Goal: Navigation & Orientation: Find specific page/section

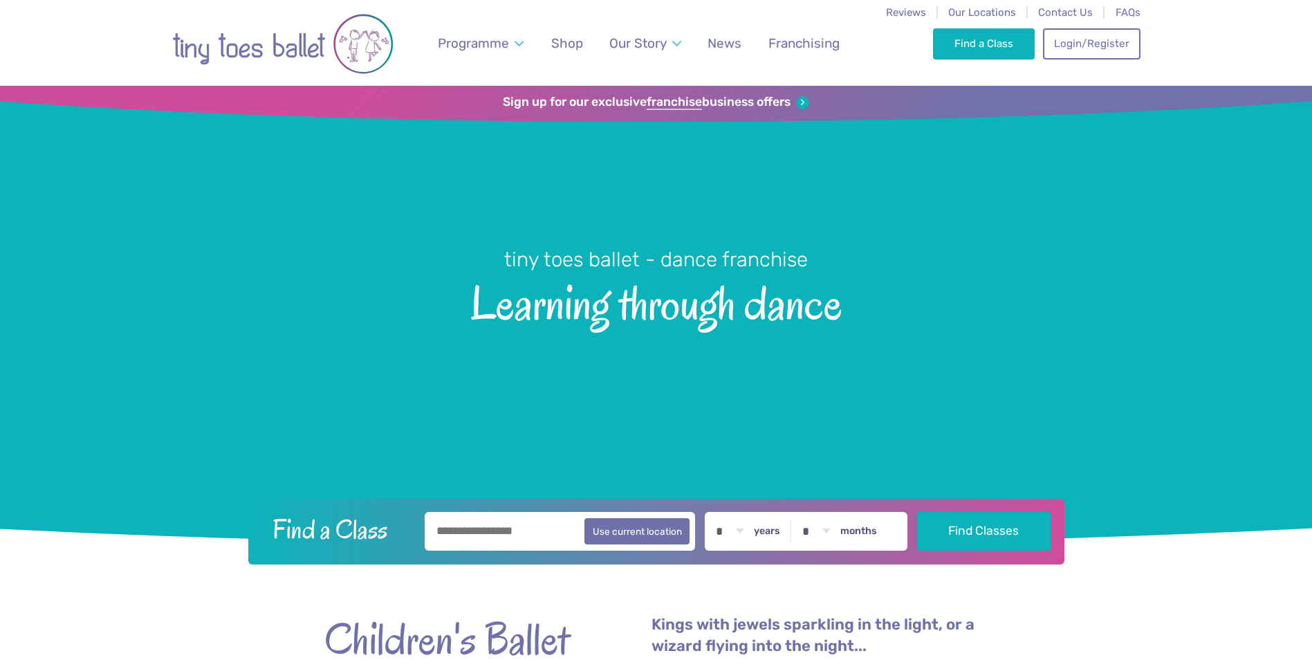
click at [971, 20] on div "Find a Class Login/Register 0" at bounding box center [1036, 43] width 207 height 86
click at [963, 10] on span "Our Locations" at bounding box center [982, 12] width 68 height 12
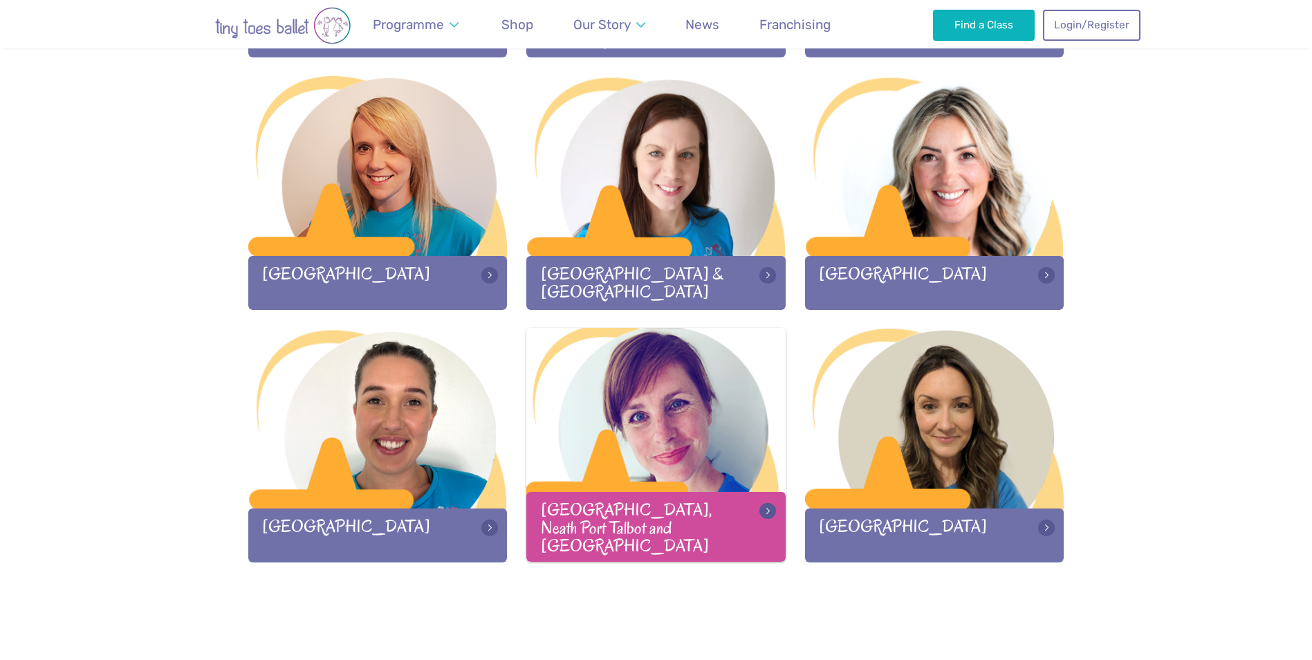
scroll to position [1798, 0]
